Goal: Transaction & Acquisition: Purchase product/service

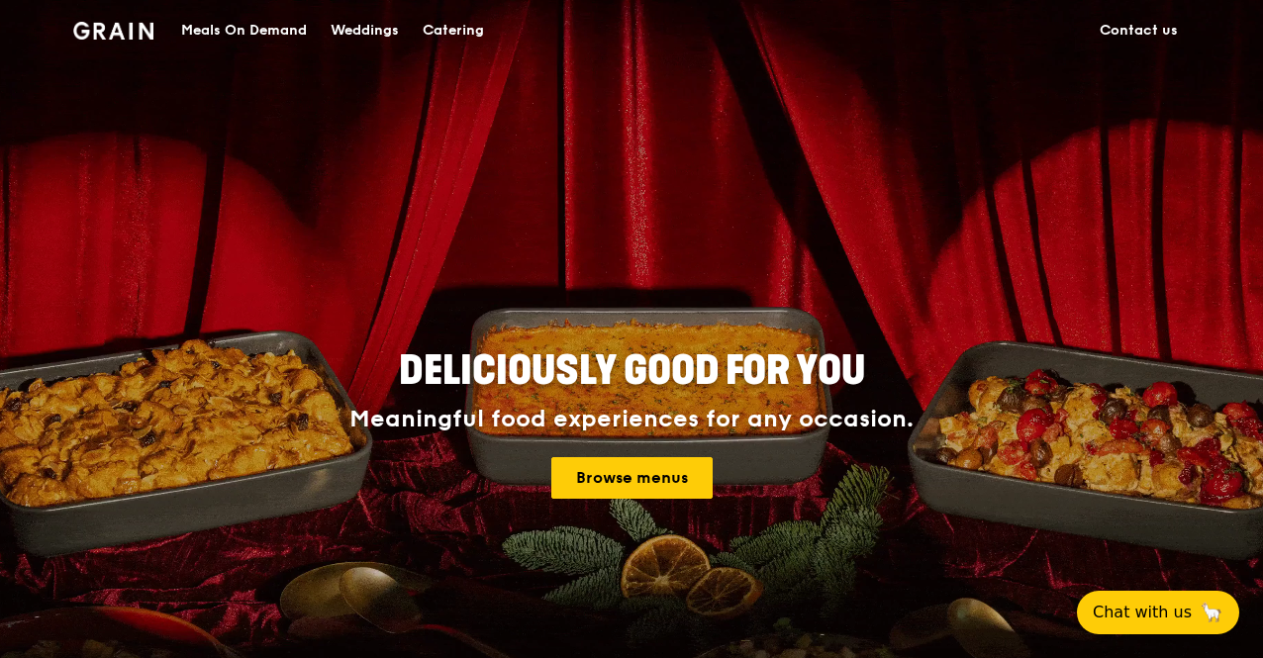
click at [258, 30] on div "Meals On Demand" at bounding box center [244, 30] width 126 height 59
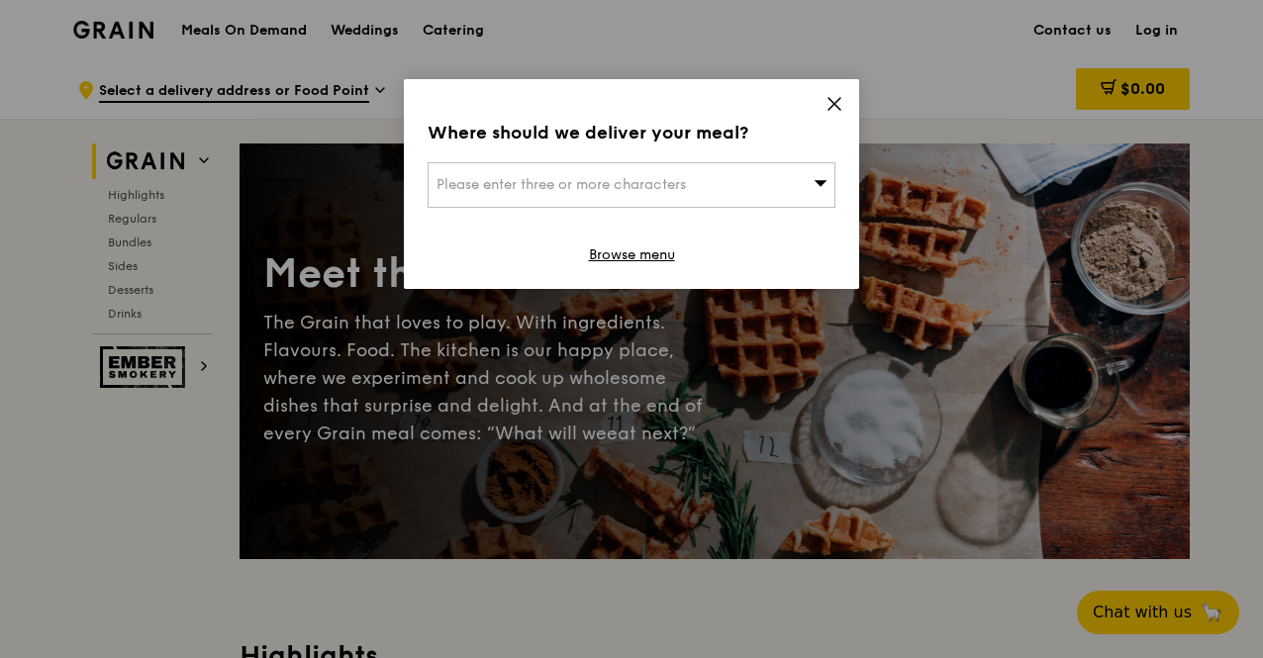
click at [653, 195] on div "Please enter three or more characters" at bounding box center [632, 185] width 408 height 46
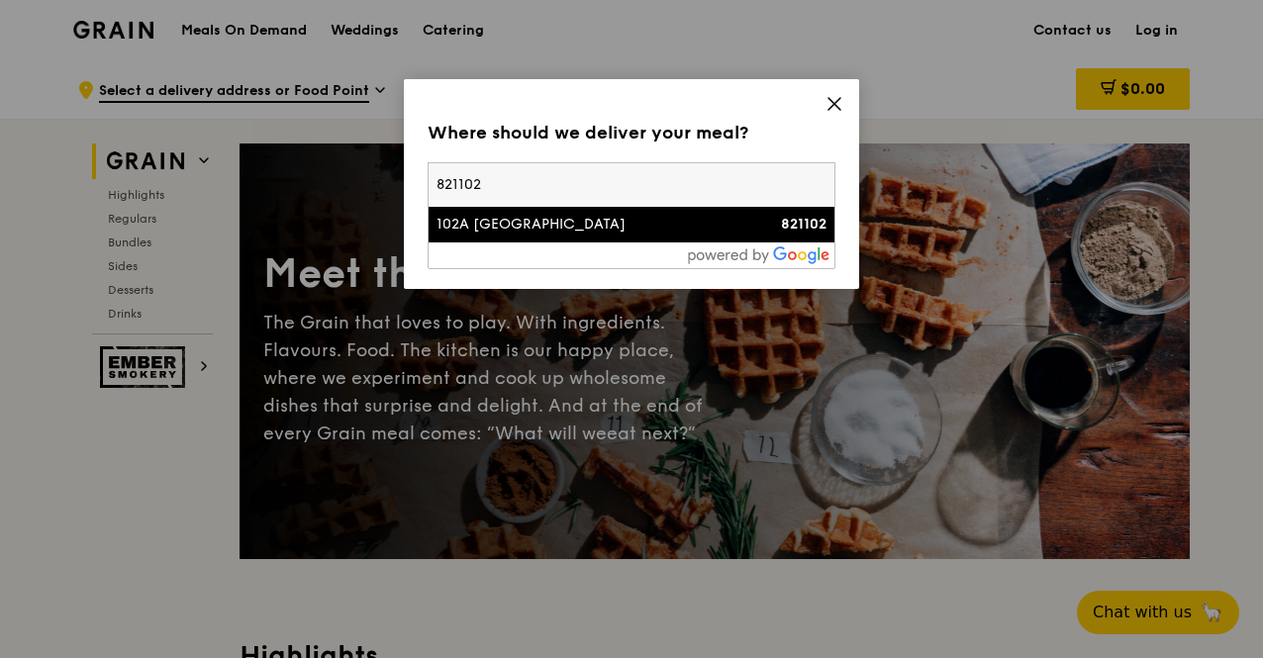
type input "821102"
click at [521, 231] on div "102A [GEOGRAPHIC_DATA]" at bounding box center [583, 225] width 293 height 20
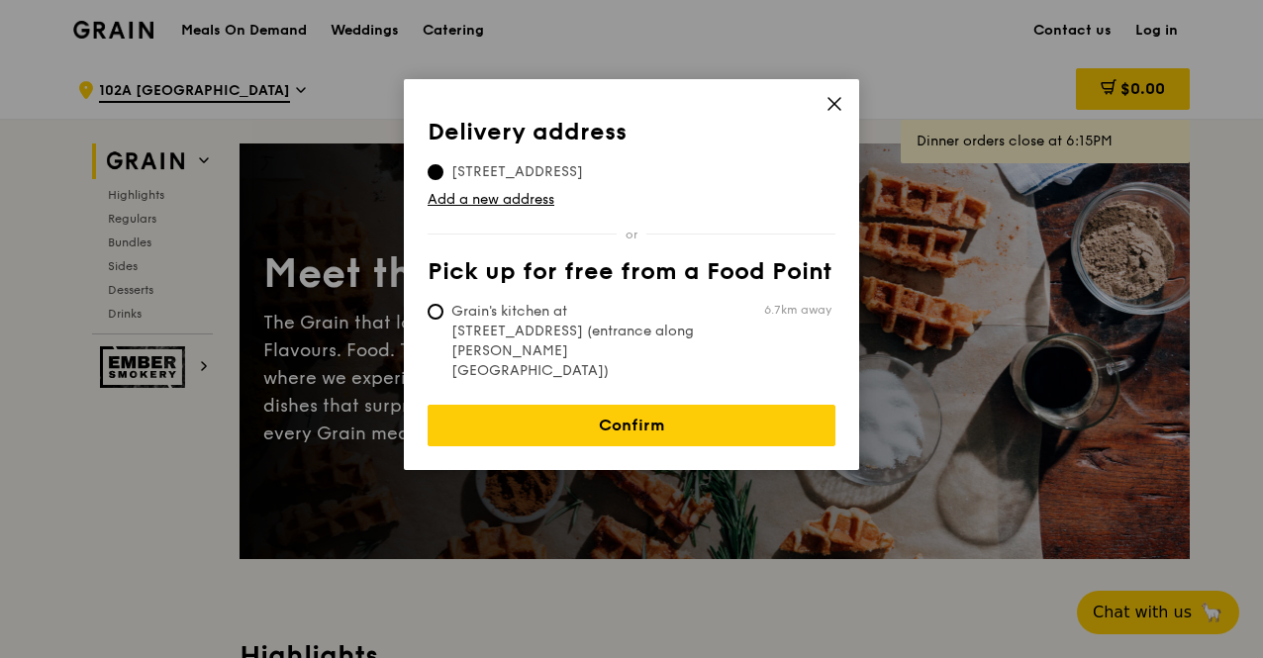
click at [638, 405] on link "Confirm" at bounding box center [632, 426] width 408 height 42
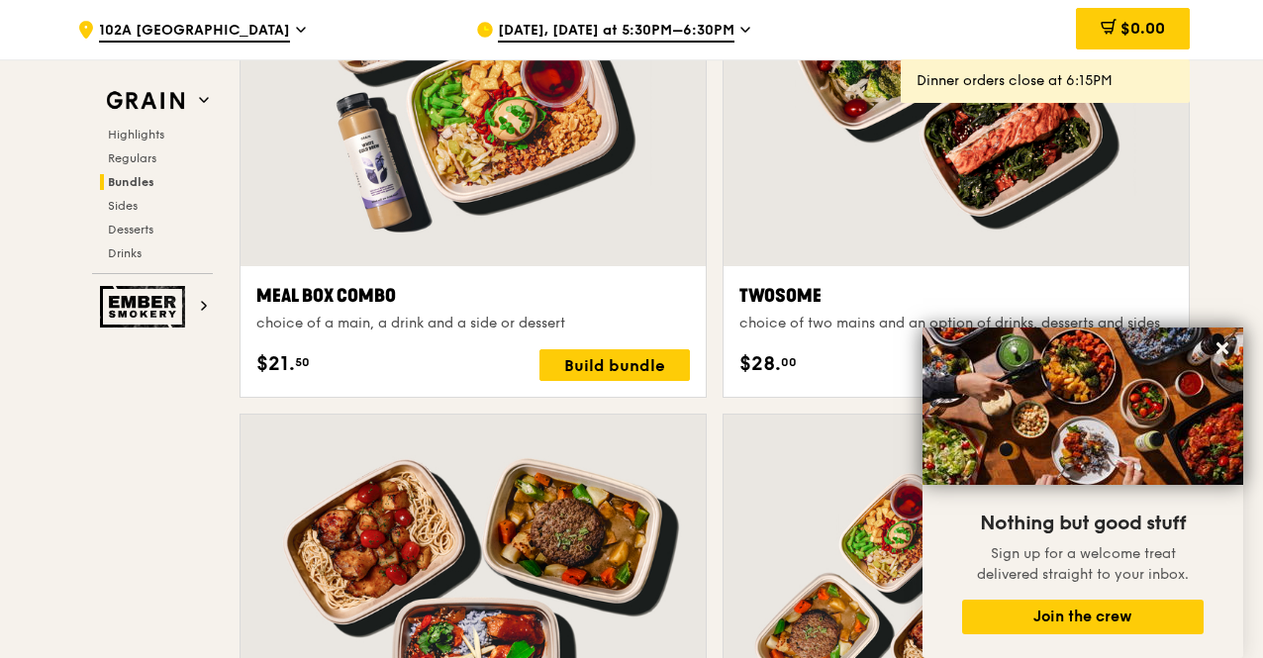
scroll to position [3366, 0]
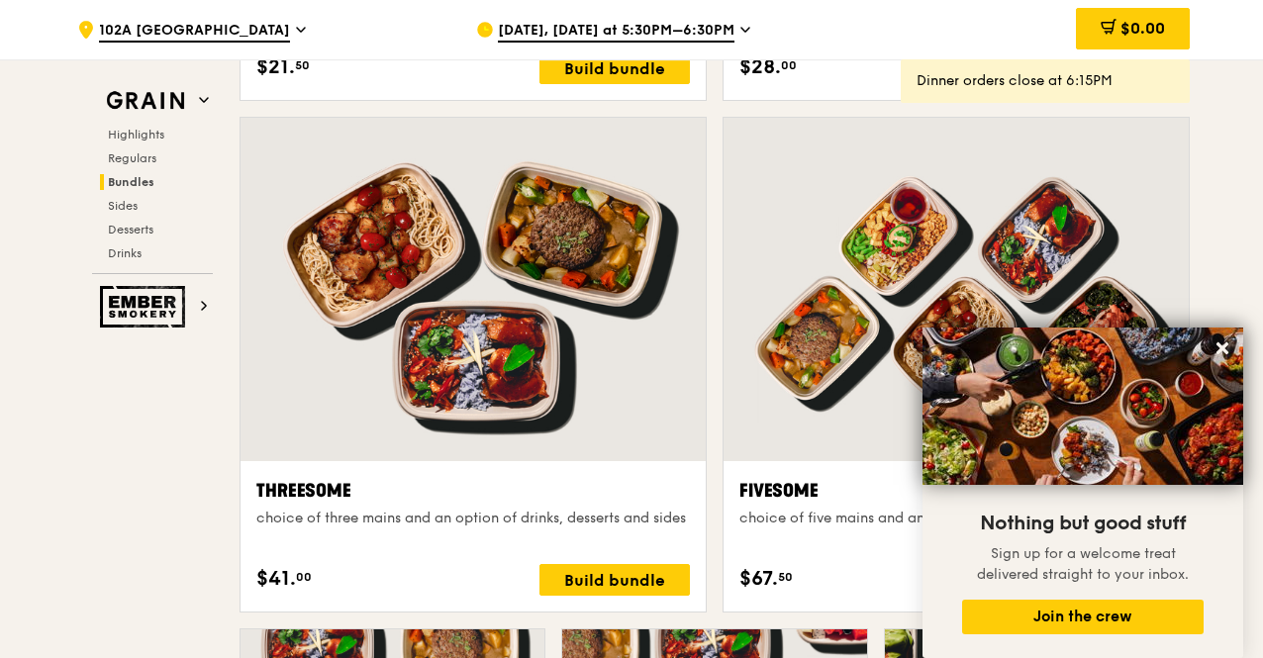
click at [1229, 347] on icon at bounding box center [1223, 349] width 18 height 18
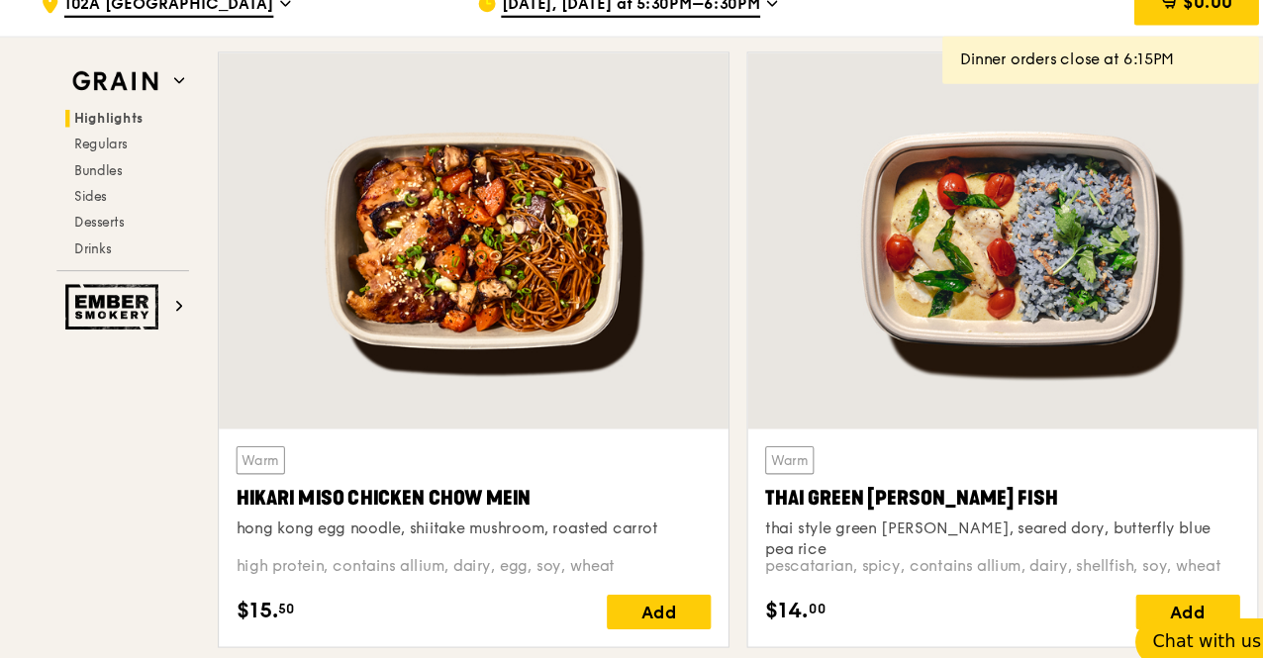
scroll to position [647, 0]
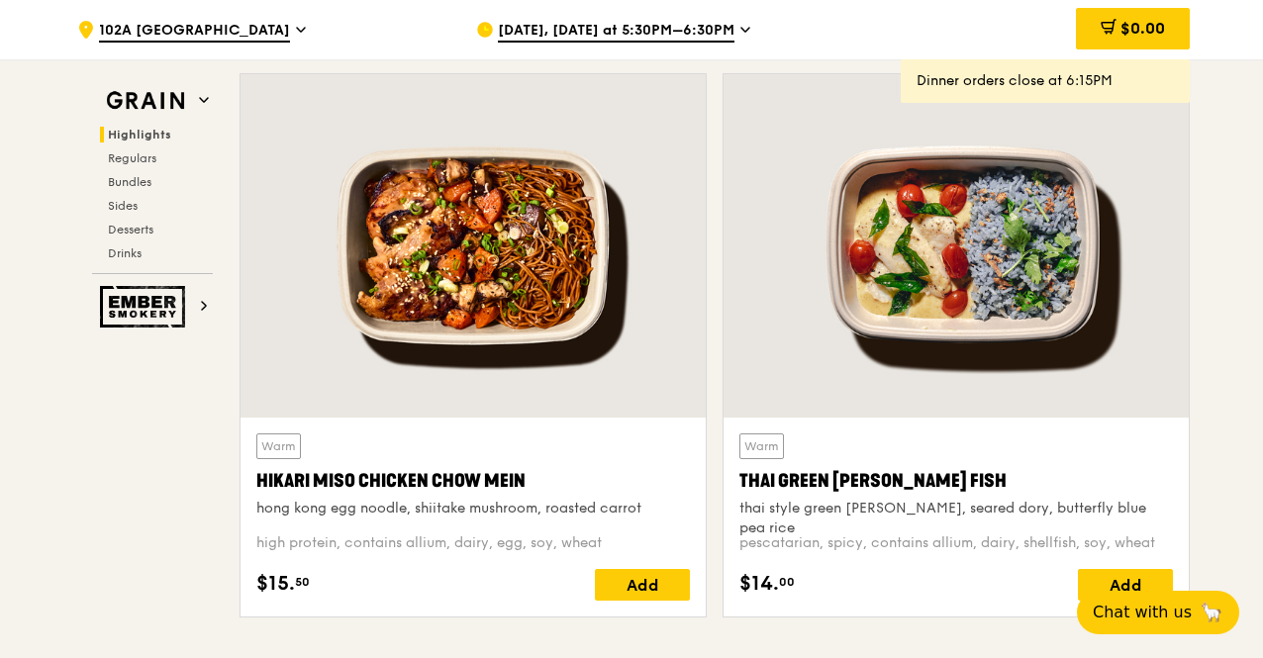
click at [477, 334] on div at bounding box center [473, 246] width 465 height 344
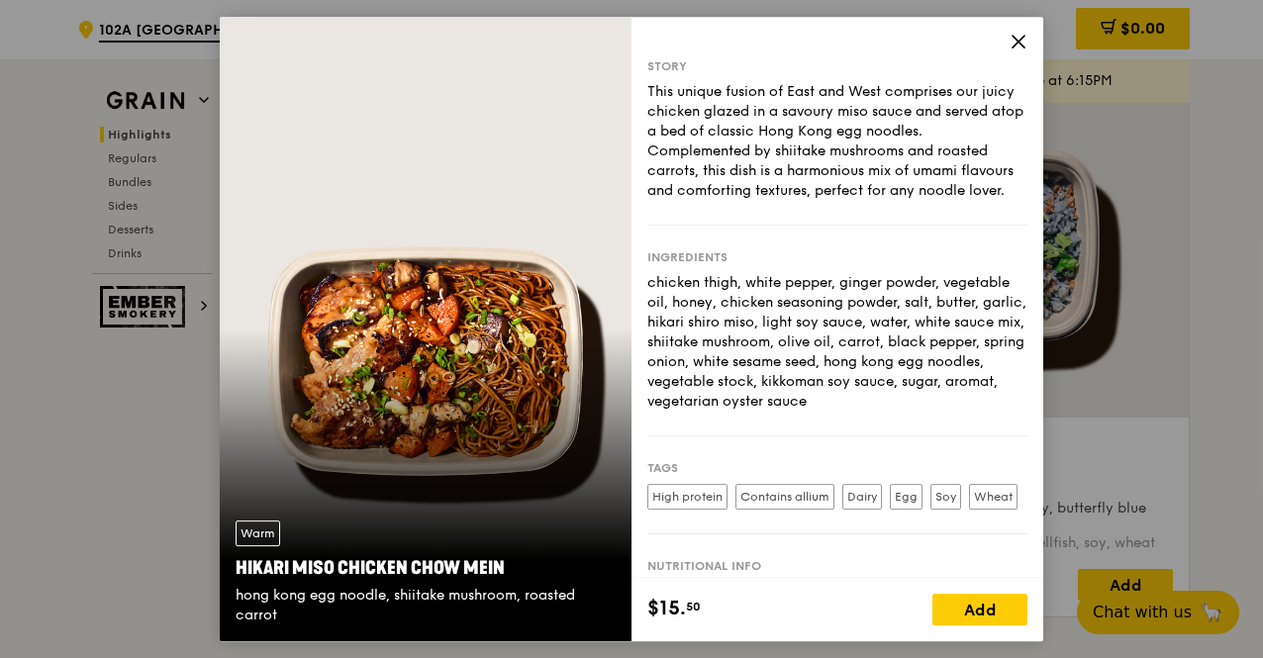
click at [463, 413] on div "Warm Hikari Miso Chicken Chow Mein hong kong egg noodle, shiitake mushroom, roa…" at bounding box center [426, 330] width 412 height 626
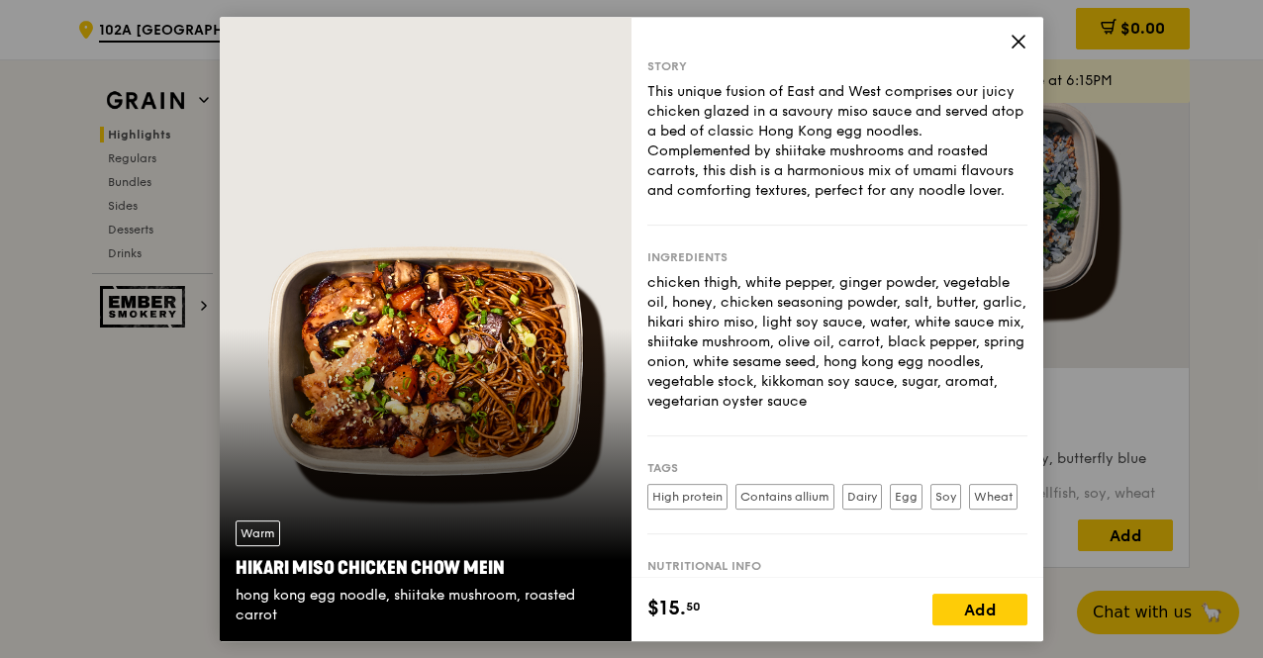
scroll to position [698, 0]
click at [1014, 33] on icon at bounding box center [1019, 42] width 18 height 18
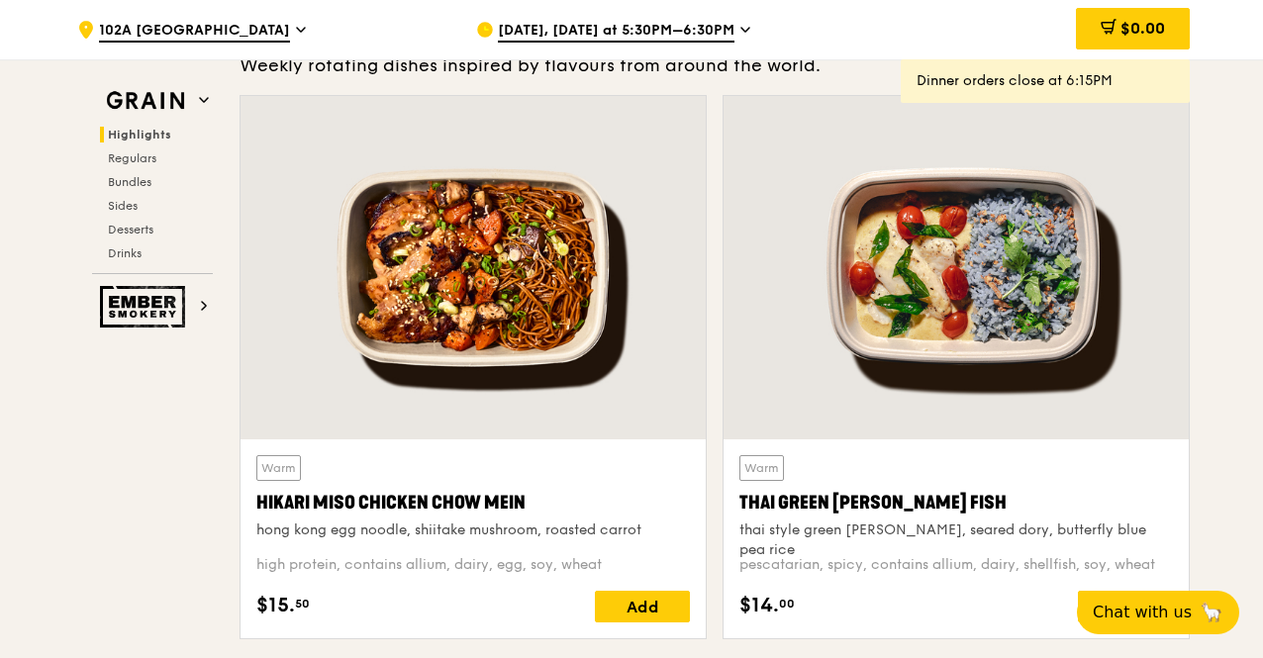
scroll to position [625, 0]
